Goal: Transaction & Acquisition: Purchase product/service

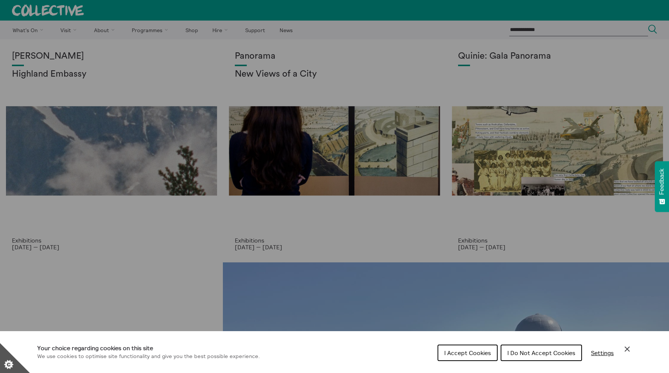
click at [623, 348] on icon "Close Cookie Control" at bounding box center [627, 348] width 9 height 9
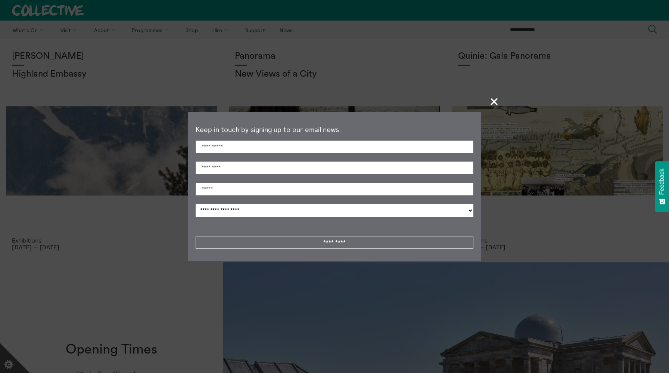
click at [495, 106] on span "+" at bounding box center [495, 101] width 22 height 22
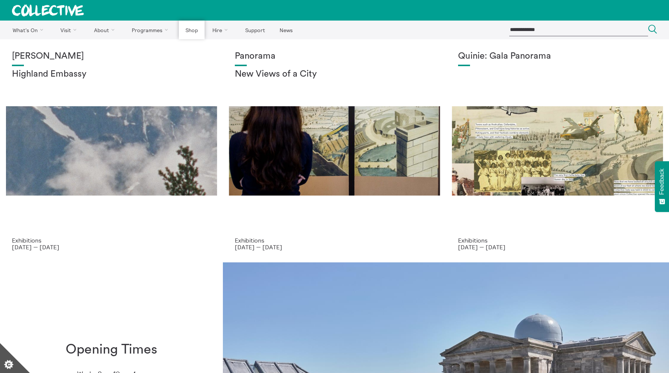
click at [194, 30] on link "Shop" at bounding box center [191, 30] width 25 height 19
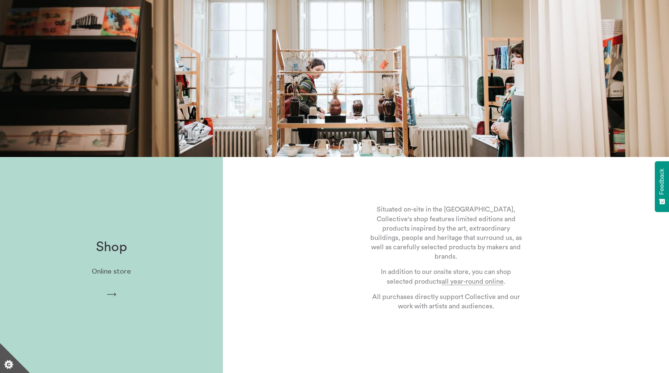
scroll to position [259, 0]
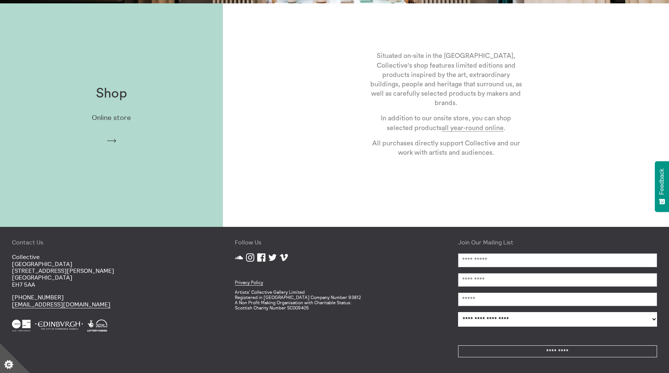
drag, startPoint x: 104, startPoint y: 306, endPoint x: 9, endPoint y: 307, distance: 95.2
click at [9, 307] on div "Contact Us Collective City Observatory 38 Calton Hill Edinburgh EH7 5AA +44 (0)…" at bounding box center [111, 300] width 223 height 146
copy link "[EMAIL_ADDRESS][DOMAIN_NAME]"
